Goal: Check status: Check status

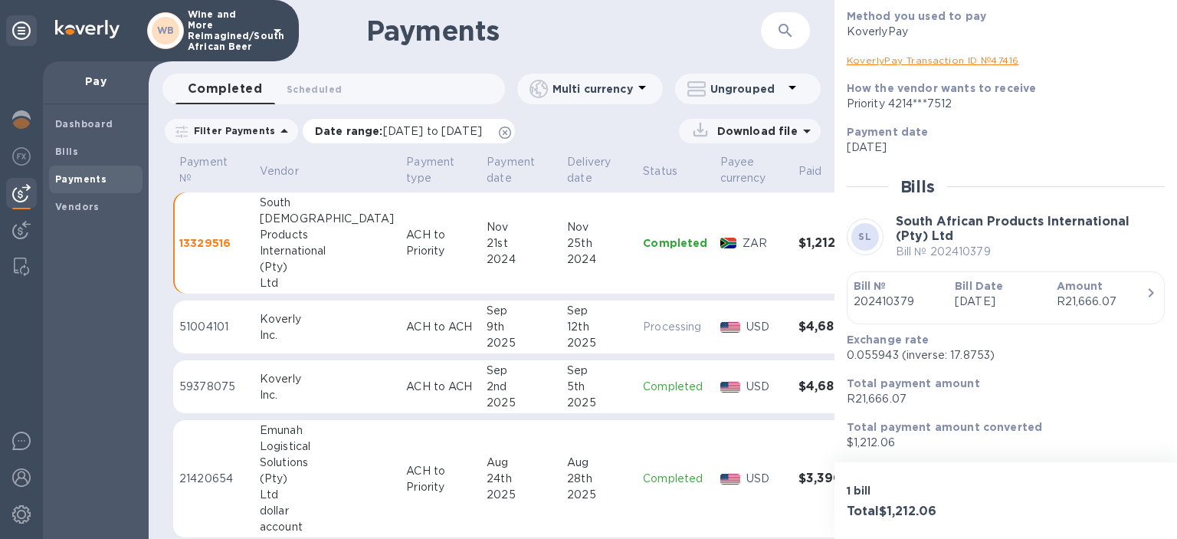
click at [511, 132] on icon at bounding box center [505, 132] width 12 height 12
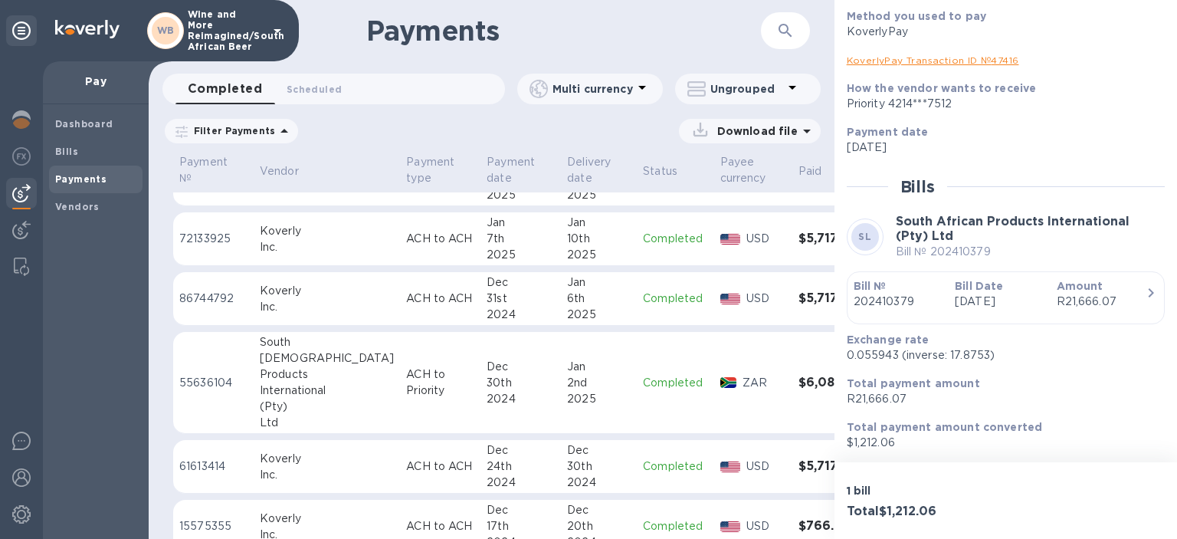
scroll to position [3741, 0]
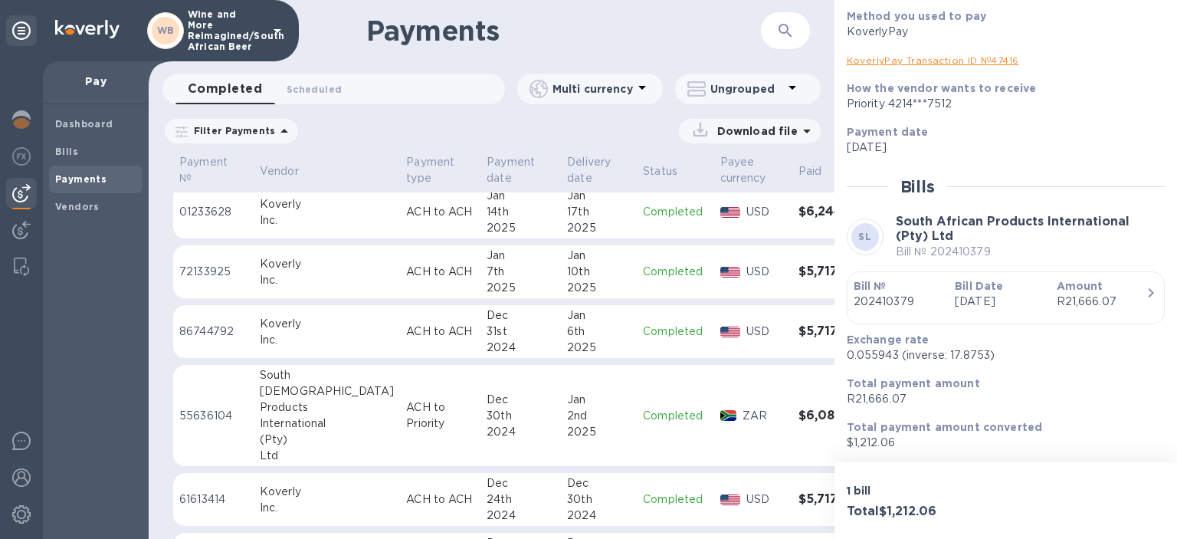
click at [799, 324] on h3 "$5,717.32" at bounding box center [836, 331] width 74 height 15
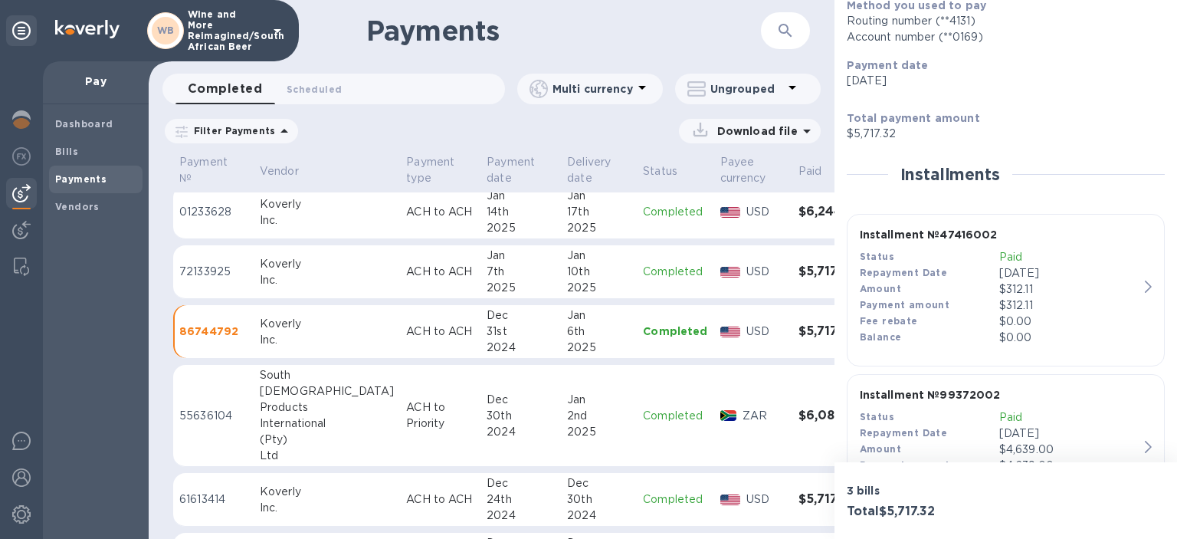
scroll to position [264, 0]
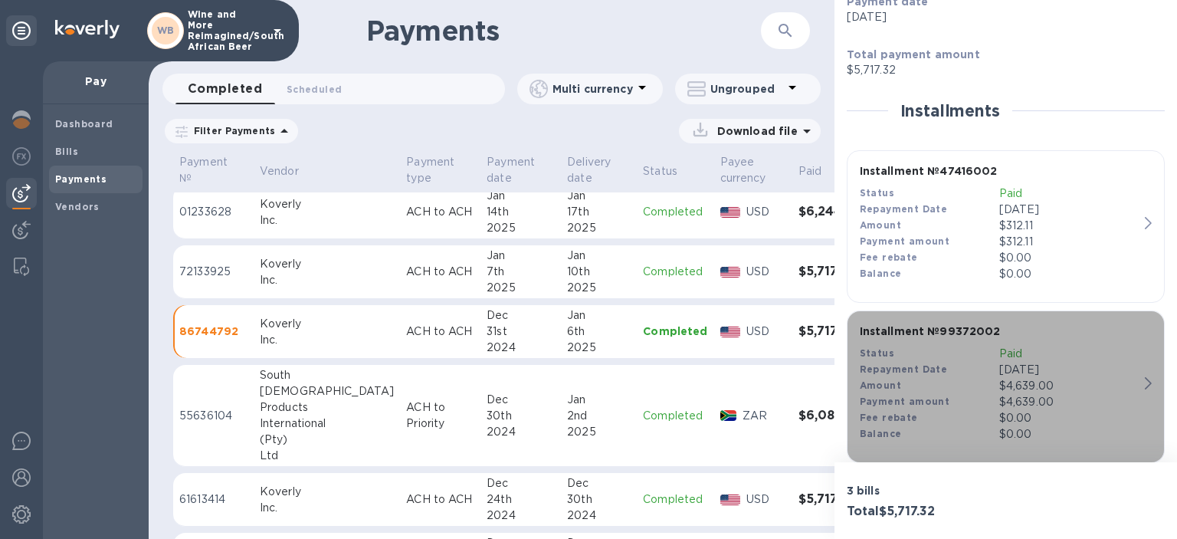
click at [1148, 382] on icon "button" at bounding box center [1148, 383] width 7 height 12
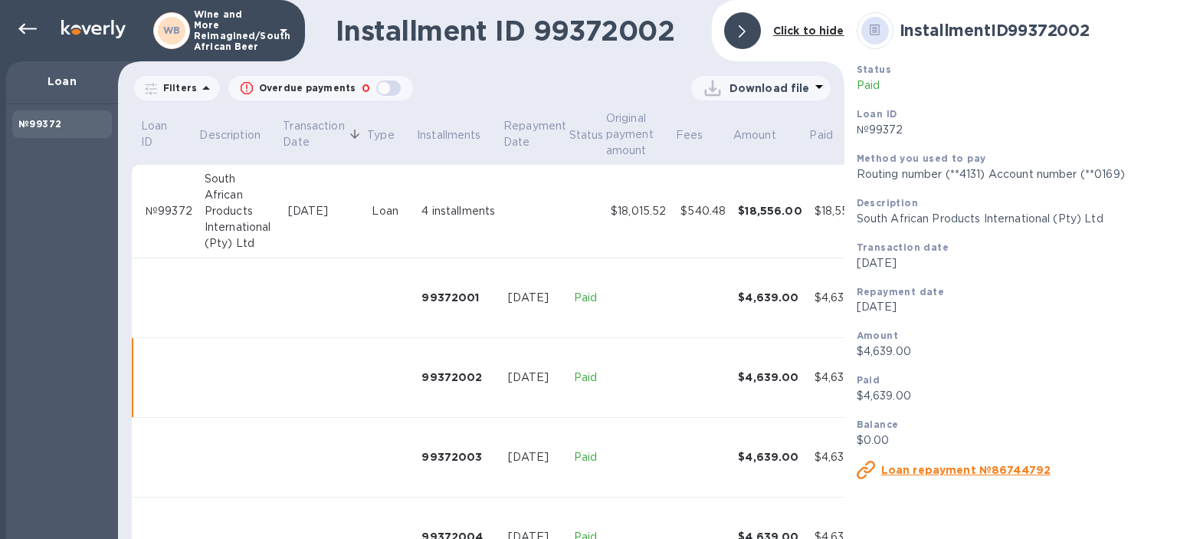
click at [774, 204] on div "$18,556.00" at bounding box center [770, 210] width 64 height 15
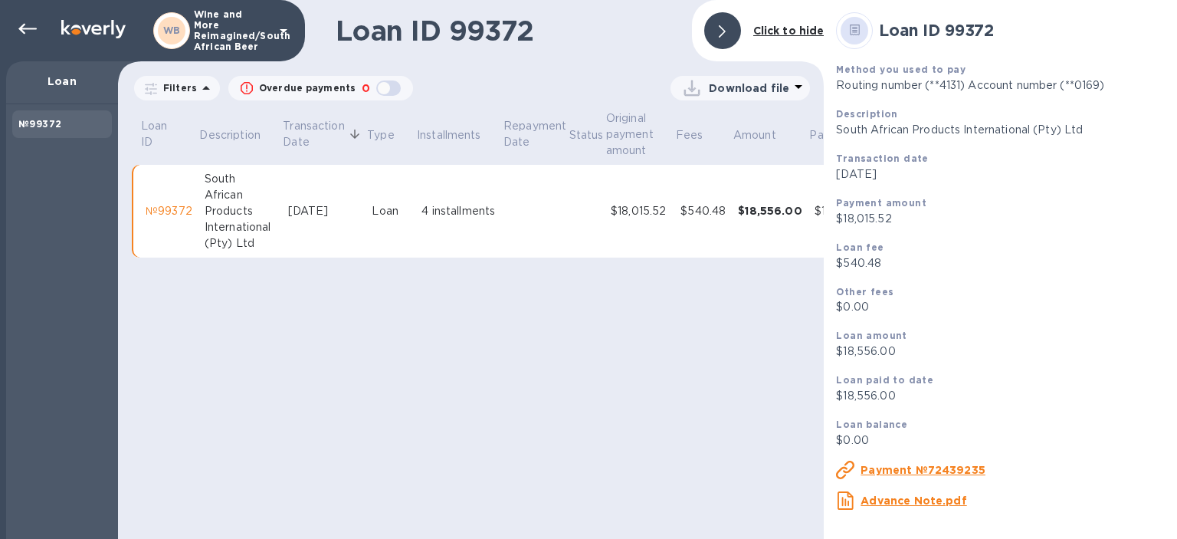
click at [888, 472] on u "Payment №72439235" at bounding box center [923, 470] width 125 height 12
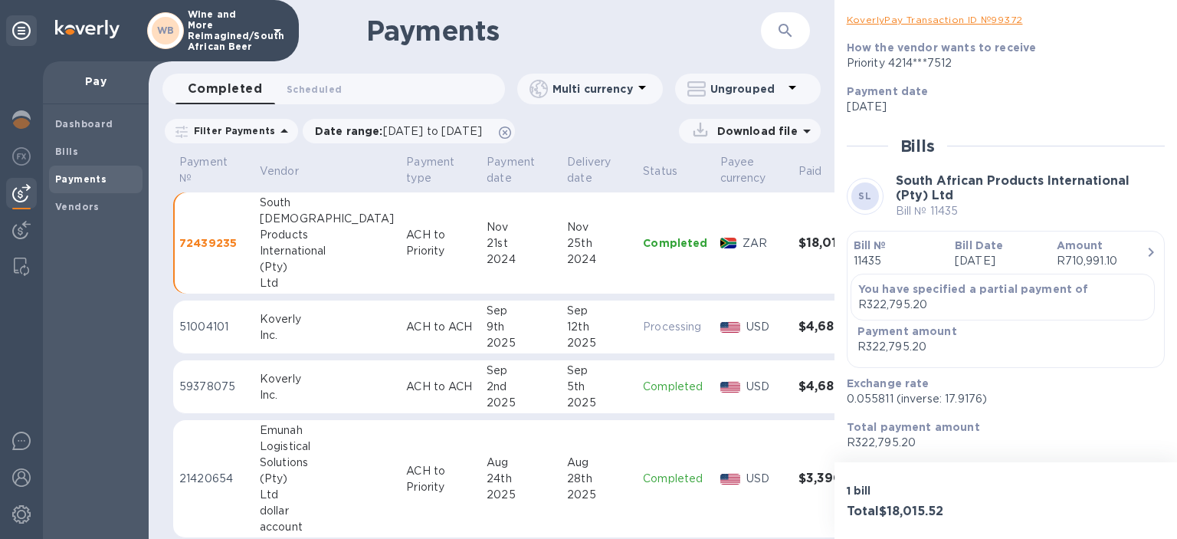
scroll to position [274, 0]
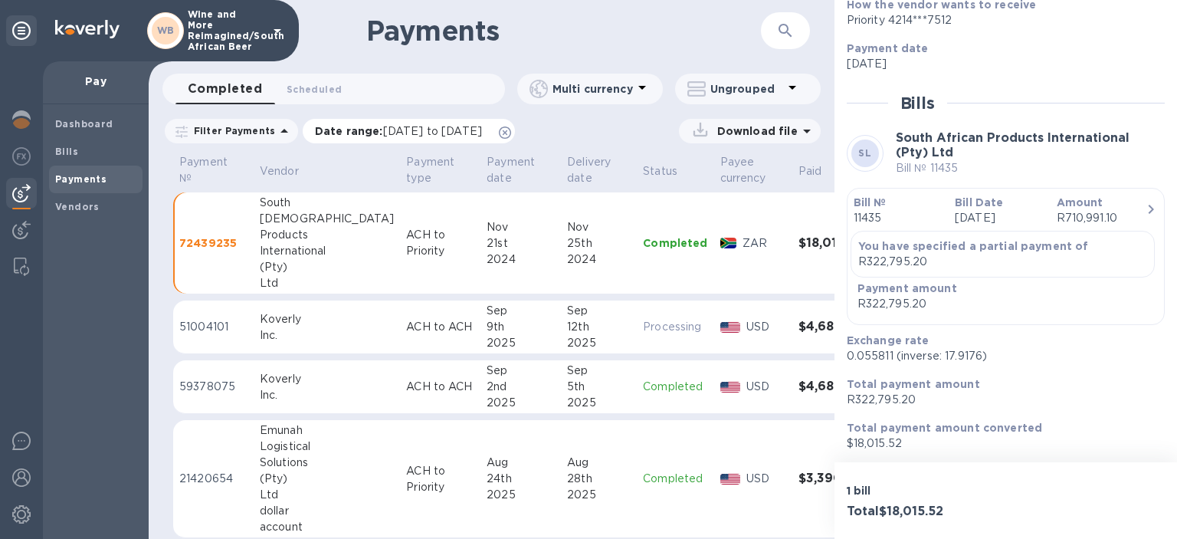
click at [511, 131] on icon at bounding box center [505, 132] width 12 height 12
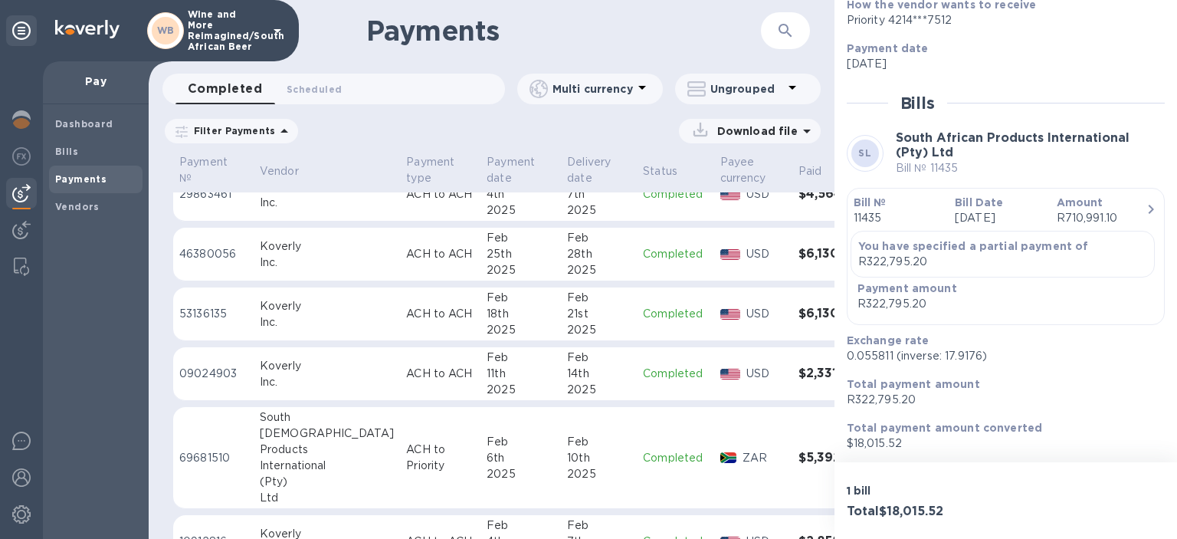
scroll to position [2770, 0]
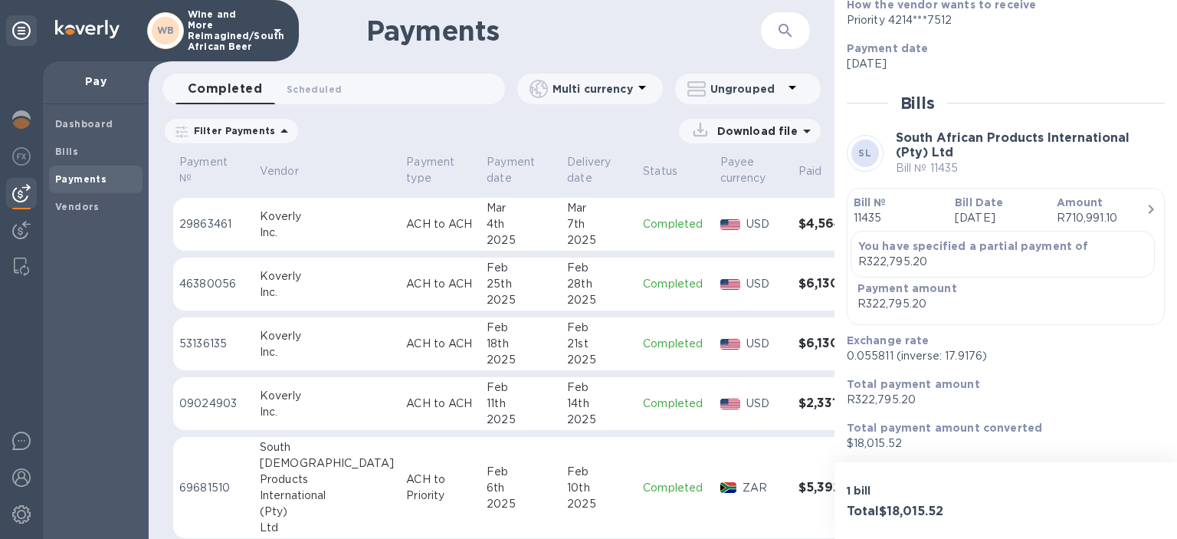
click at [799, 337] on h3 "$6,130.05" at bounding box center [836, 343] width 74 height 15
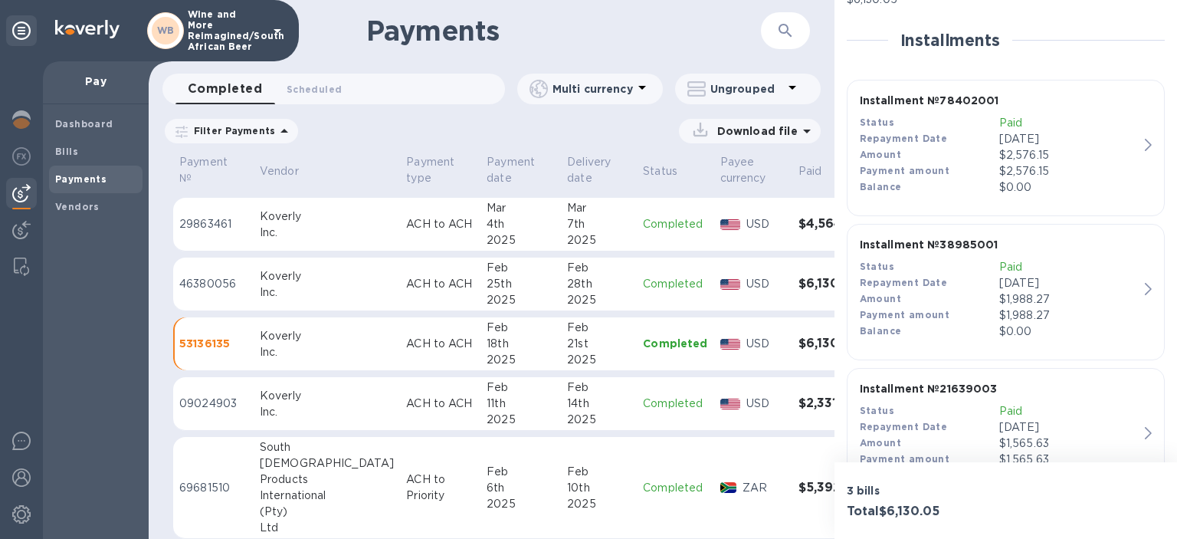
scroll to position [307, 0]
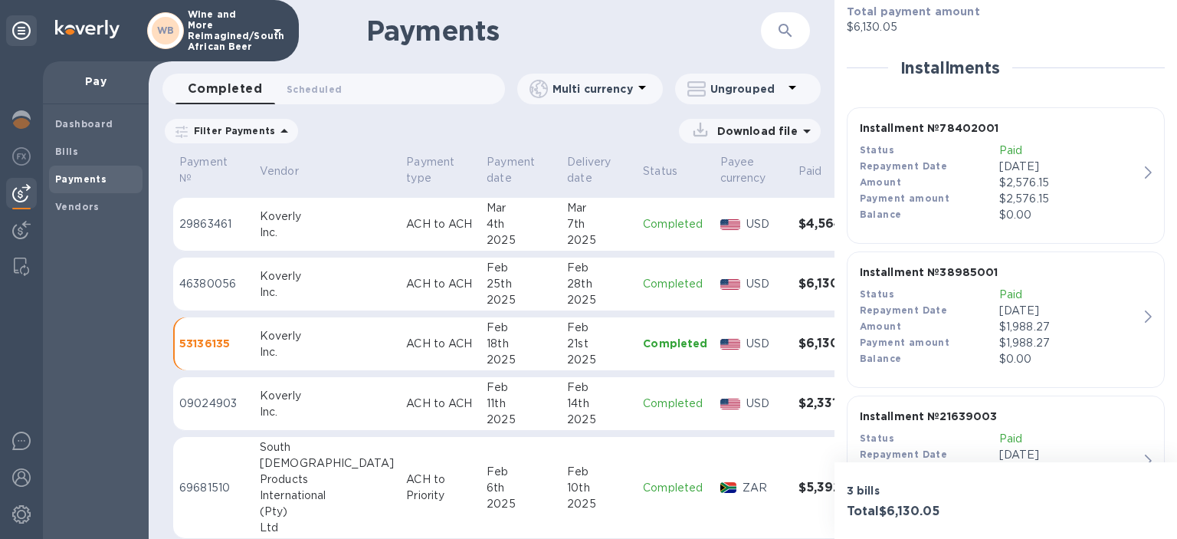
click at [1146, 317] on icon "button" at bounding box center [1148, 316] width 7 height 12
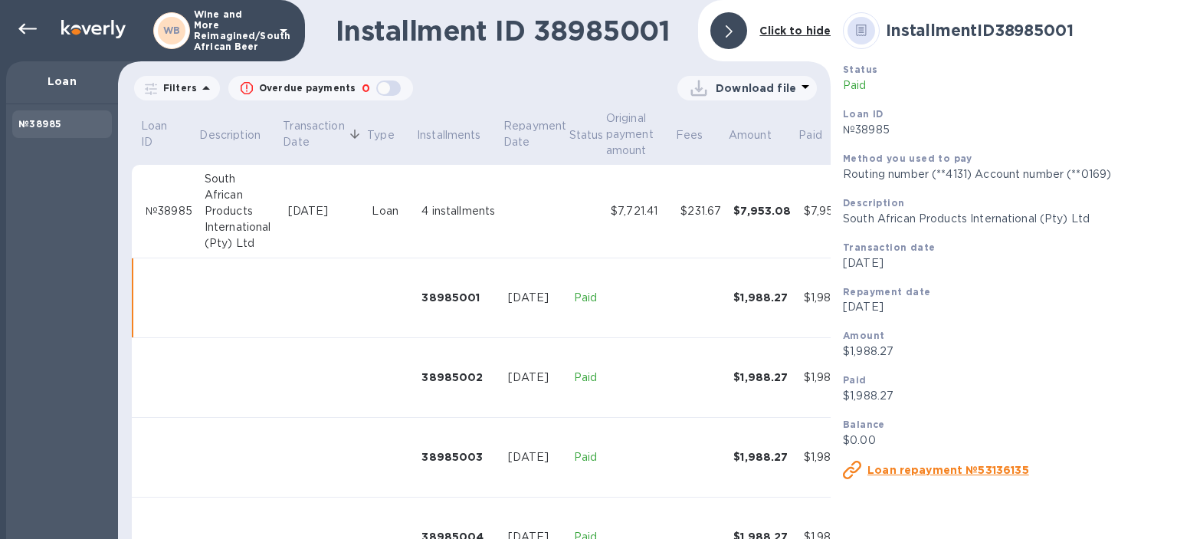
click at [763, 205] on div "$7,953.08" at bounding box center [761, 210] width 57 height 15
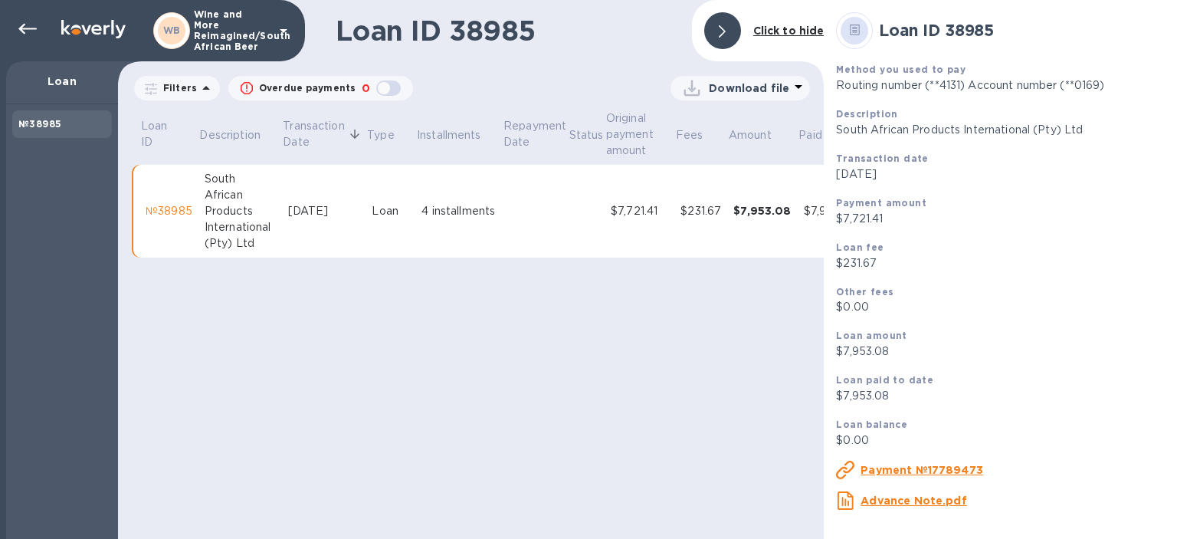
click at [904, 474] on u "Payment №17789473" at bounding box center [922, 470] width 123 height 12
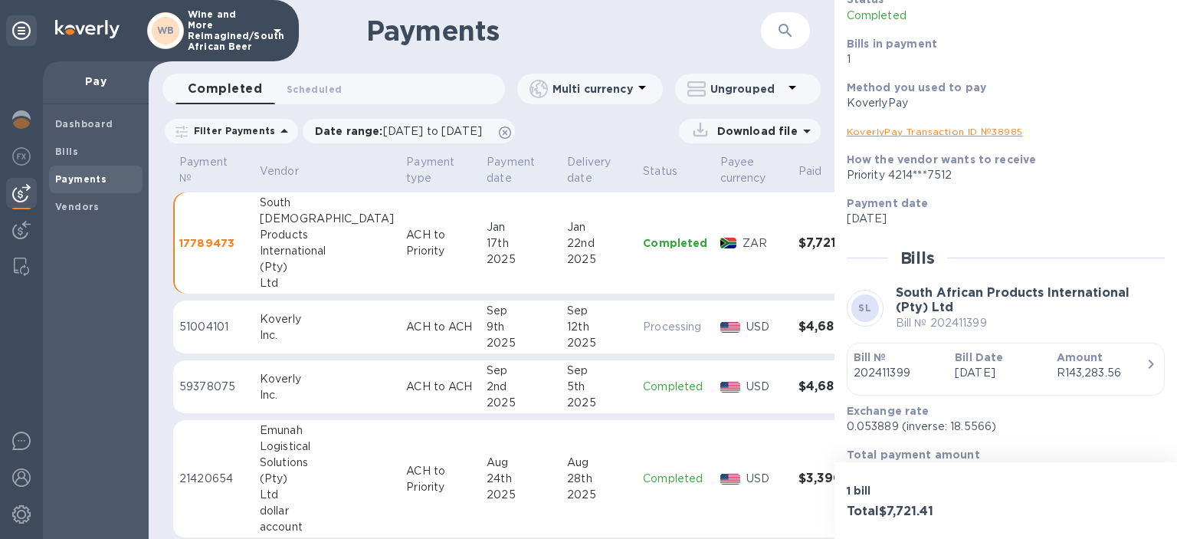
scroll to position [176, 0]
